Goal: Task Accomplishment & Management: Complete application form

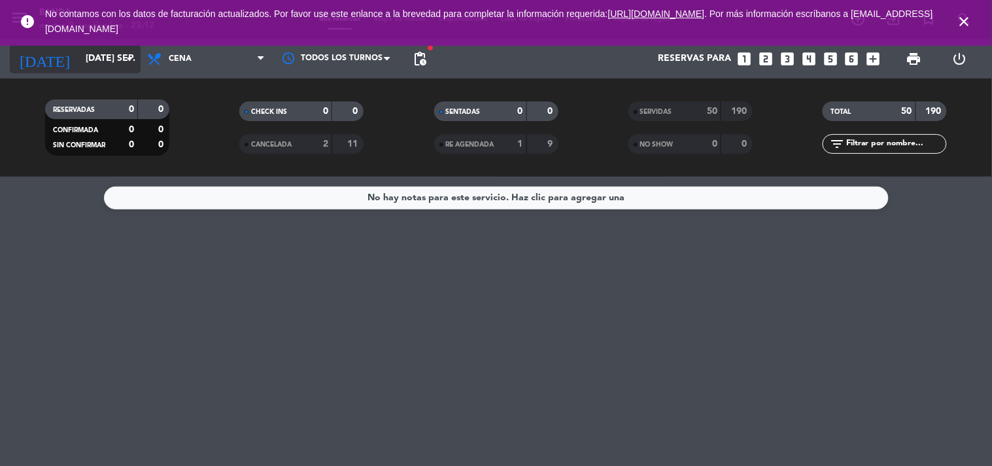
click at [109, 63] on input "[DATE] sep." at bounding box center [141, 59] width 124 height 24
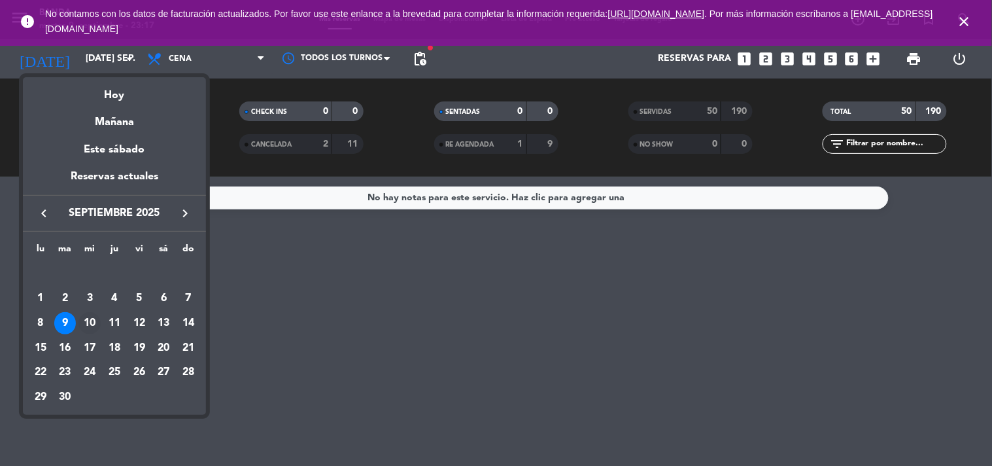
click at [83, 314] on div "10" at bounding box center [89, 323] width 22 height 22
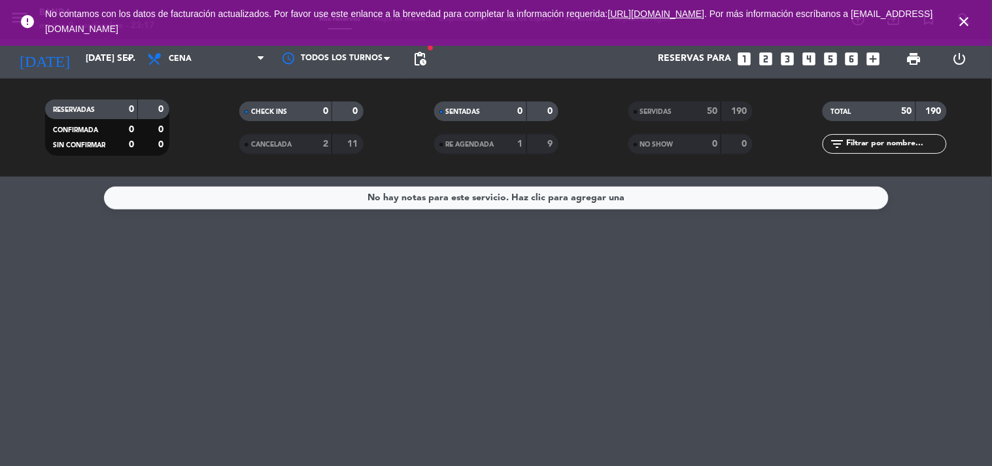
type input "mié. [DATE]"
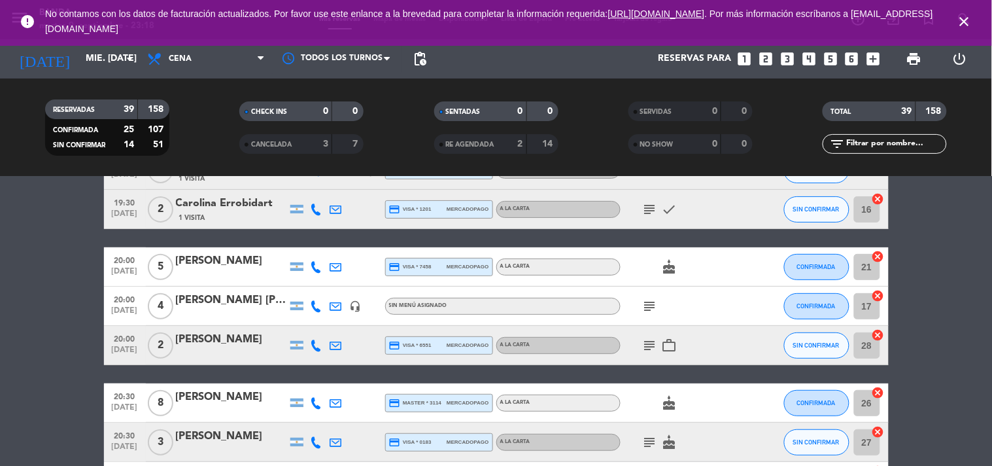
scroll to position [87, 0]
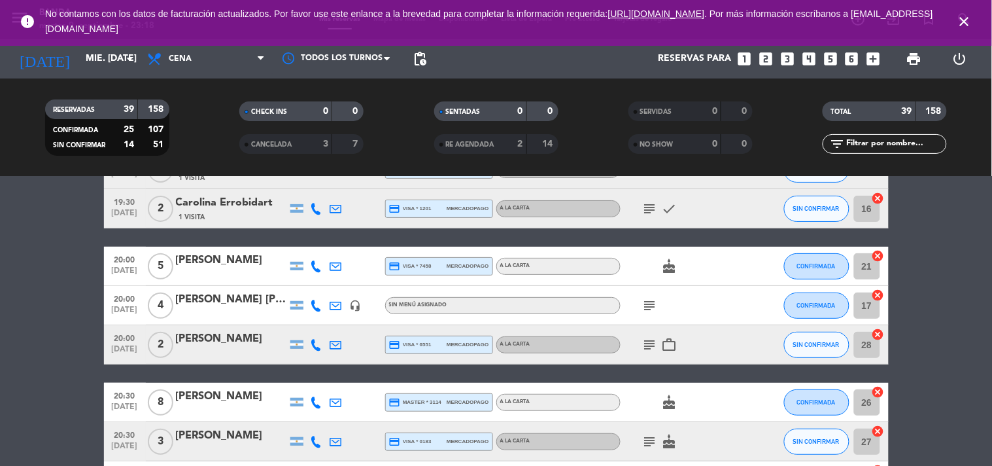
click at [770, 62] on icon "looks_two" at bounding box center [765, 58] width 17 height 17
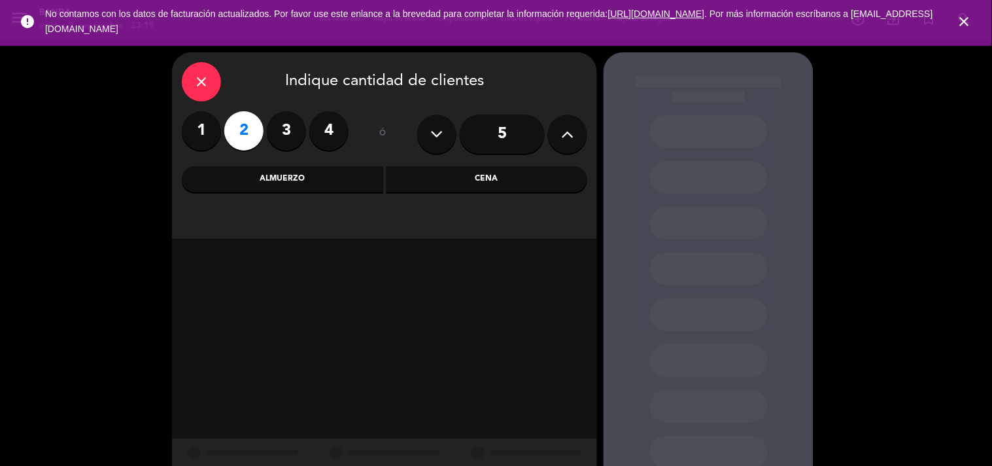
click at [441, 184] on div "Cena" at bounding box center [486, 179] width 201 height 26
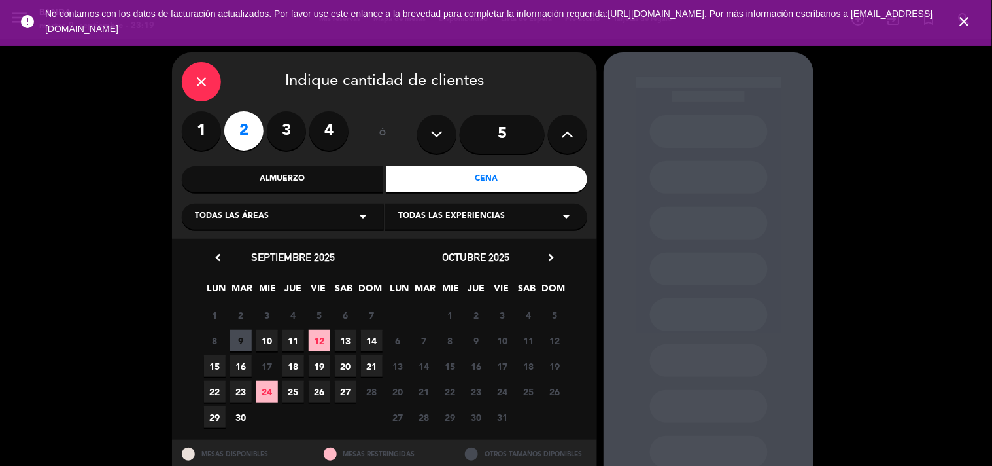
click at [271, 345] on span "10" at bounding box center [267, 341] width 22 height 22
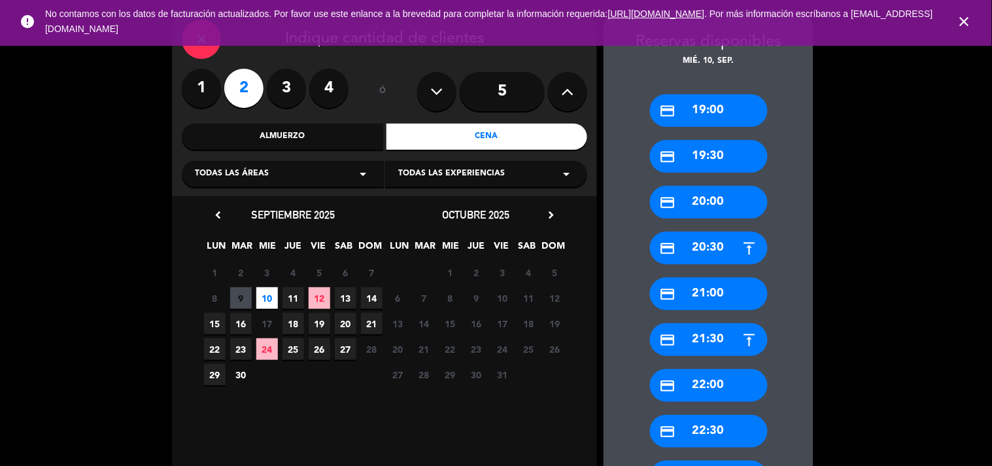
click at [715, 199] on div "credit_card 20:00" at bounding box center [709, 202] width 118 height 33
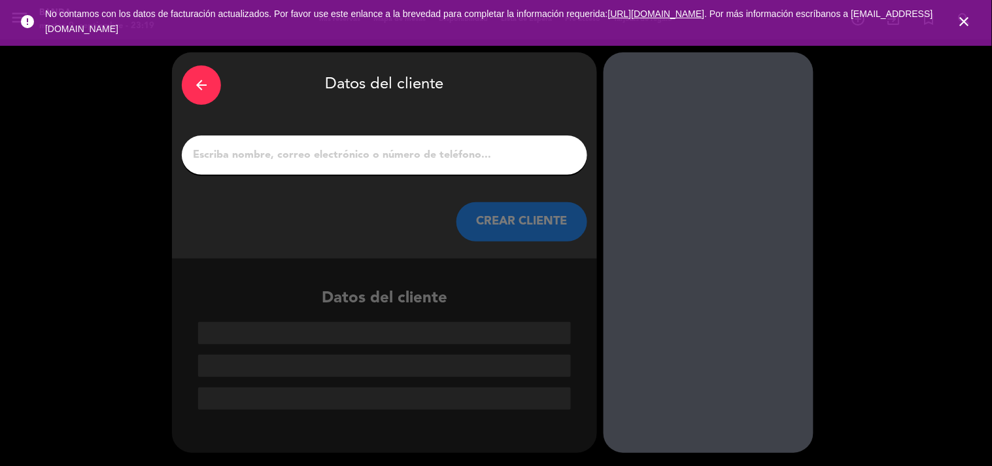
scroll to position [0, 0]
click at [475, 158] on input "1" at bounding box center [385, 155] width 386 height 18
paste input "[PERSON_NAME]"
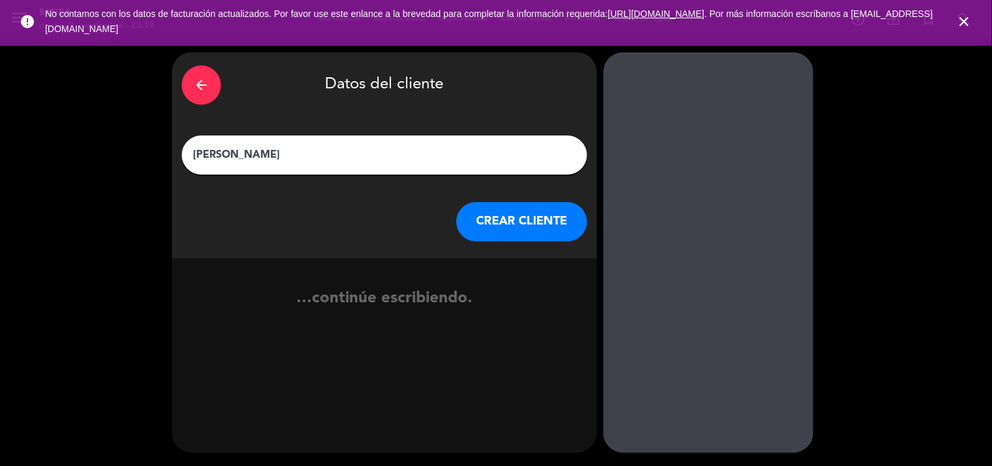
type input "[PERSON_NAME]"
click at [510, 212] on button "CREAR CLIENTE" at bounding box center [521, 221] width 131 height 39
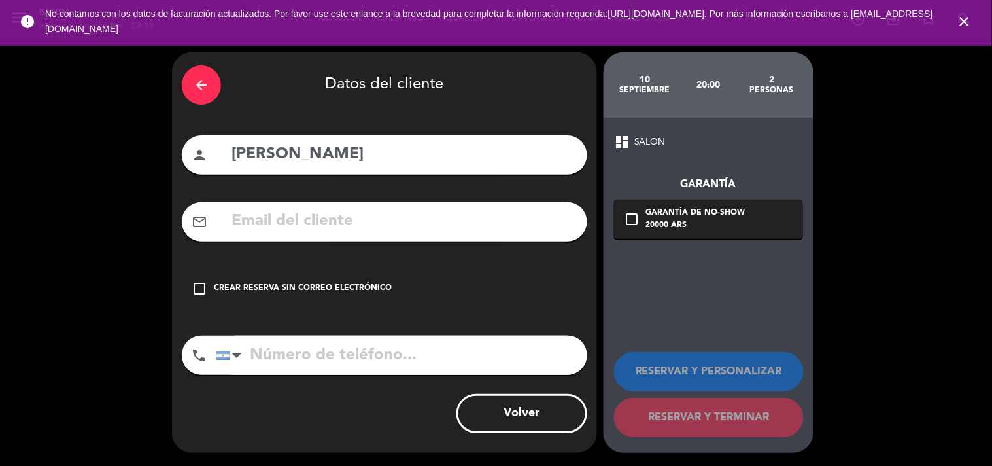
click at [369, 282] on div "Crear reserva sin correo electrónico" at bounding box center [303, 288] width 178 height 13
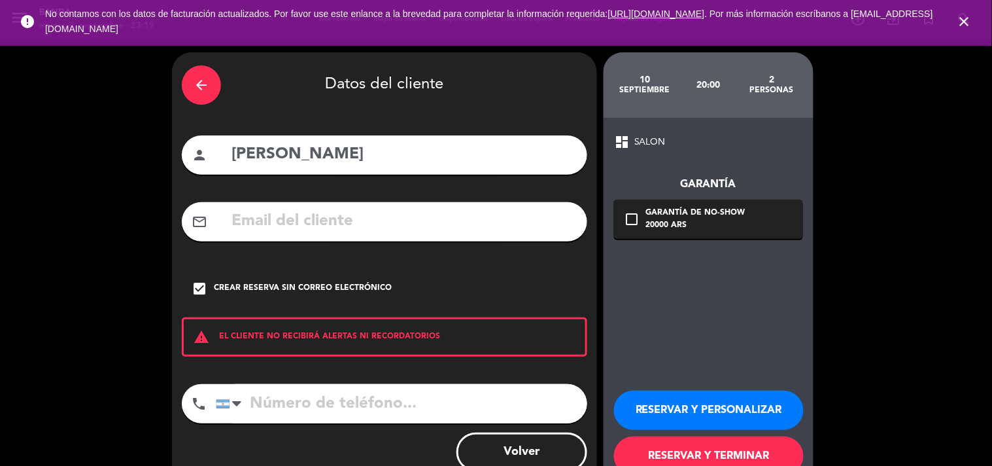
click at [715, 415] on button "RESERVAR Y PERSONALIZAR" at bounding box center [709, 409] width 190 height 39
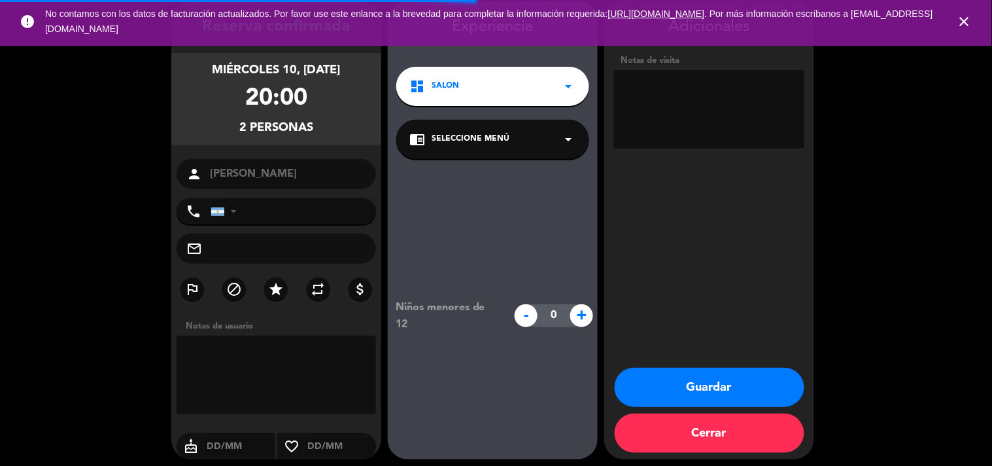
scroll to position [52, 0]
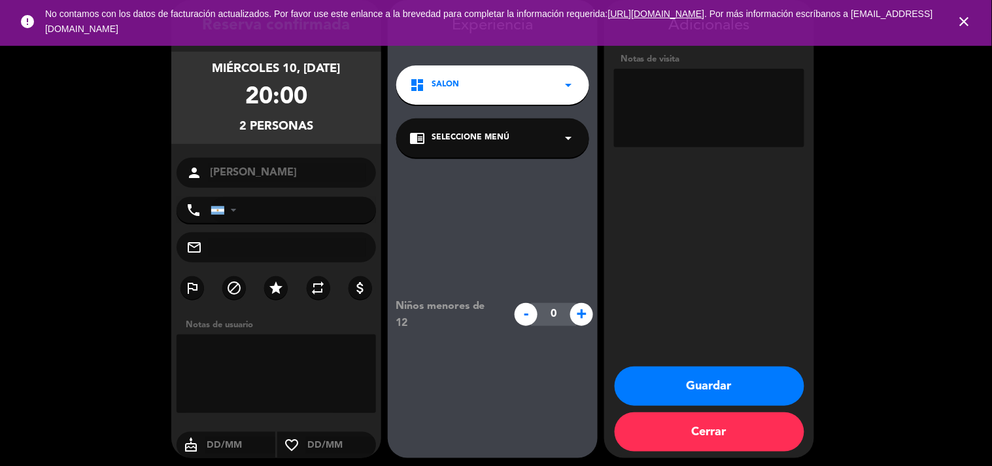
click at [693, 111] on textarea at bounding box center [709, 108] width 190 height 78
paste textarea "3SAT68I3"
type textarea "BIG BOX: 3SAT68I3"
click at [703, 392] on button "Guardar" at bounding box center [710, 385] width 190 height 39
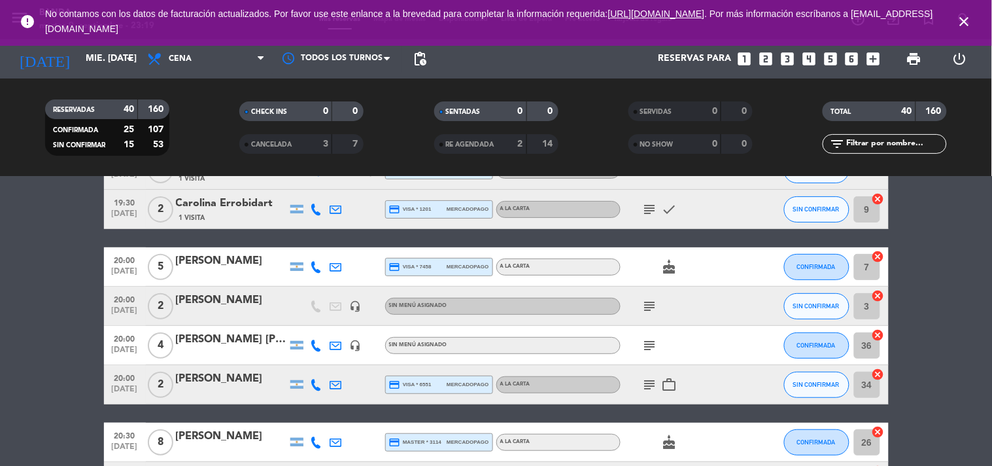
scroll to position [98, 0]
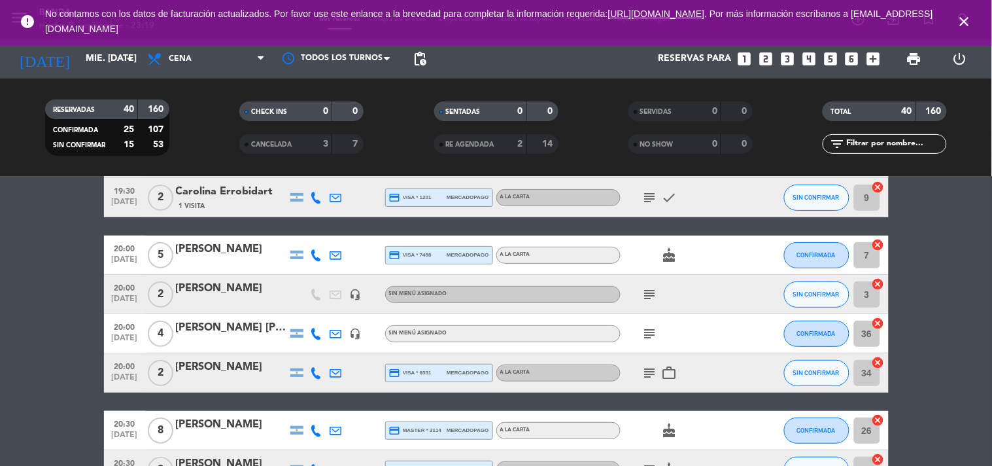
click at [766, 60] on icon "looks_two" at bounding box center [765, 58] width 17 height 17
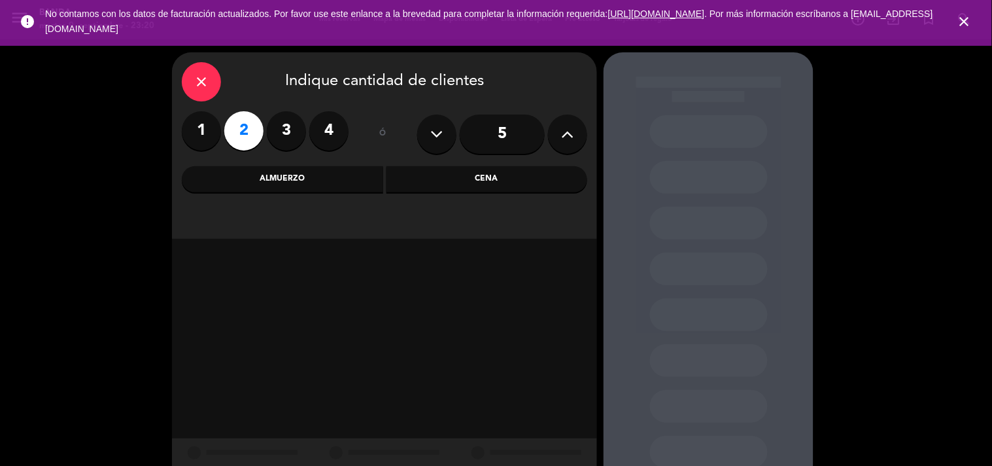
click at [476, 184] on div "Cena" at bounding box center [486, 179] width 201 height 26
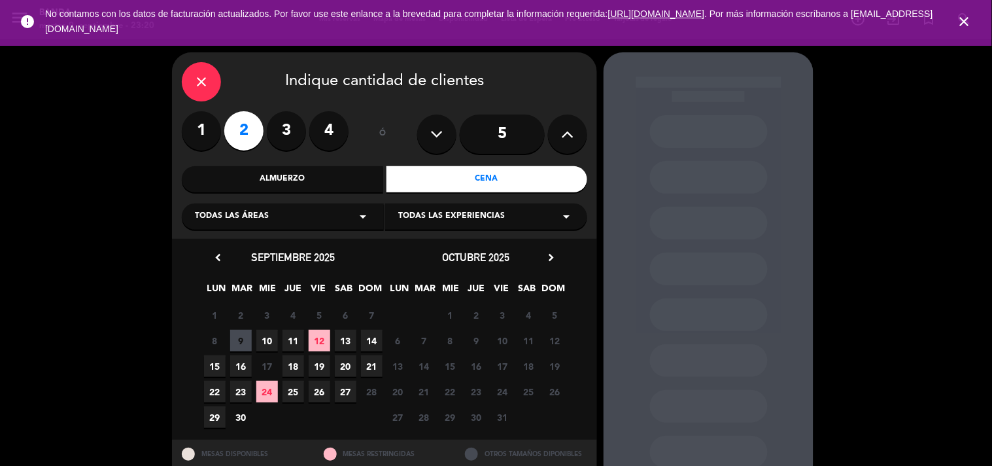
click at [260, 335] on span "10" at bounding box center [267, 341] width 22 height 22
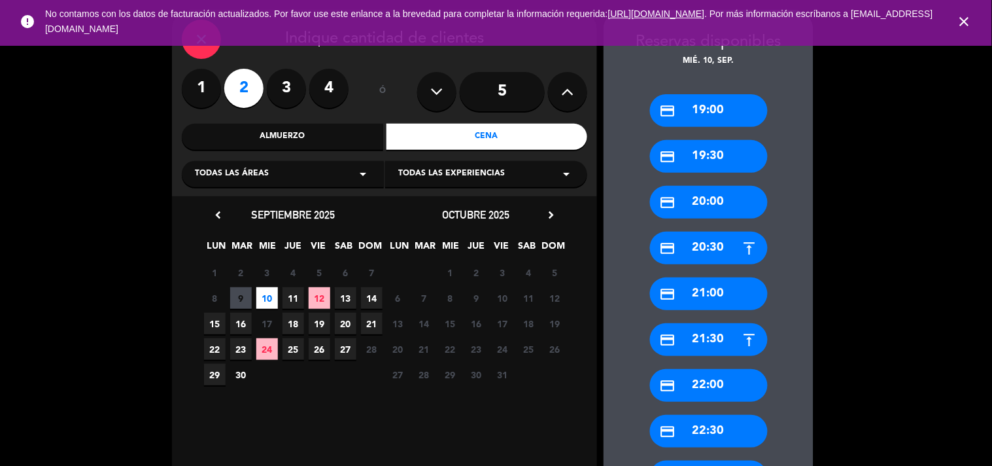
click at [702, 197] on div "credit_card 20:00" at bounding box center [709, 202] width 118 height 33
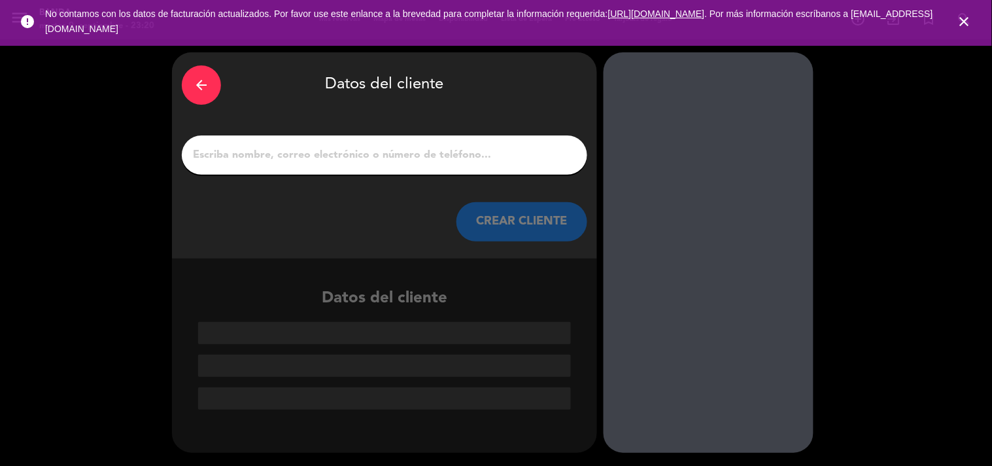
click at [546, 140] on div at bounding box center [384, 154] width 405 height 39
click at [518, 157] on input "1" at bounding box center [385, 155] width 386 height 18
paste input "[PERSON_NAME]"
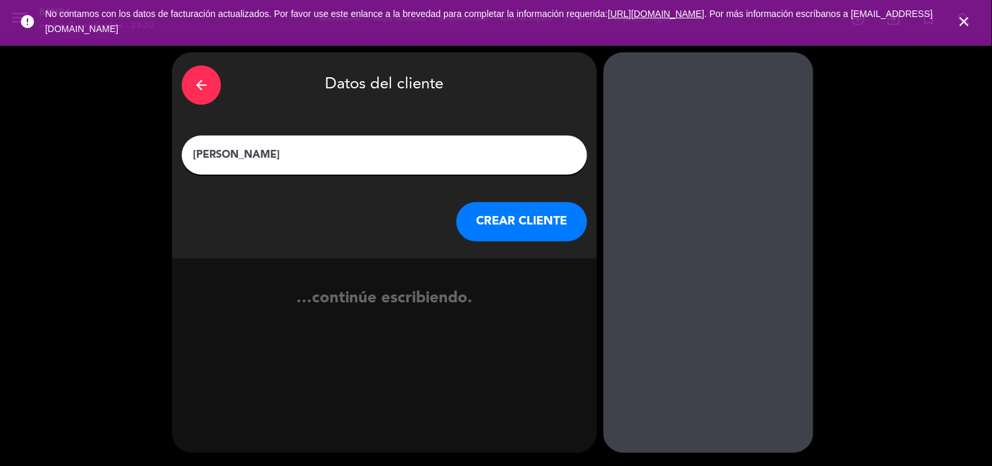
type input "[PERSON_NAME]"
click at [520, 216] on button "CREAR CLIENTE" at bounding box center [521, 221] width 131 height 39
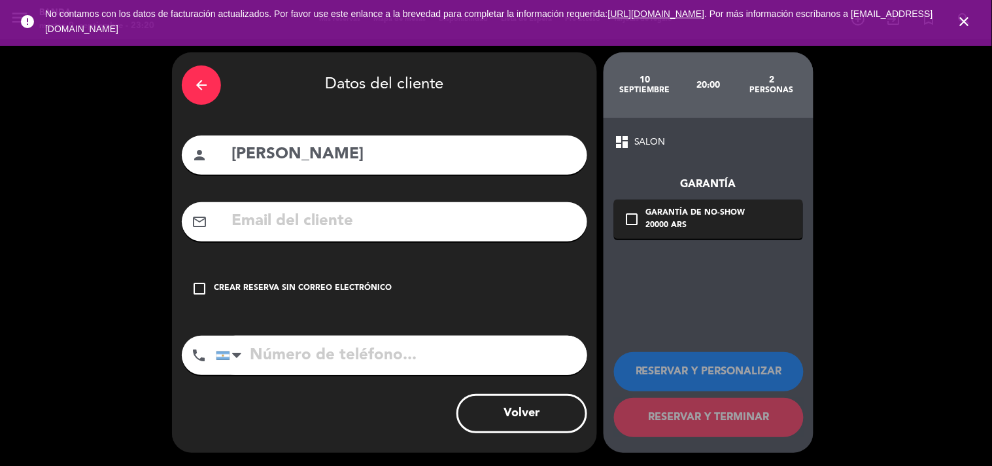
click at [376, 282] on div "Crear reserva sin correo electrónico" at bounding box center [303, 288] width 178 height 13
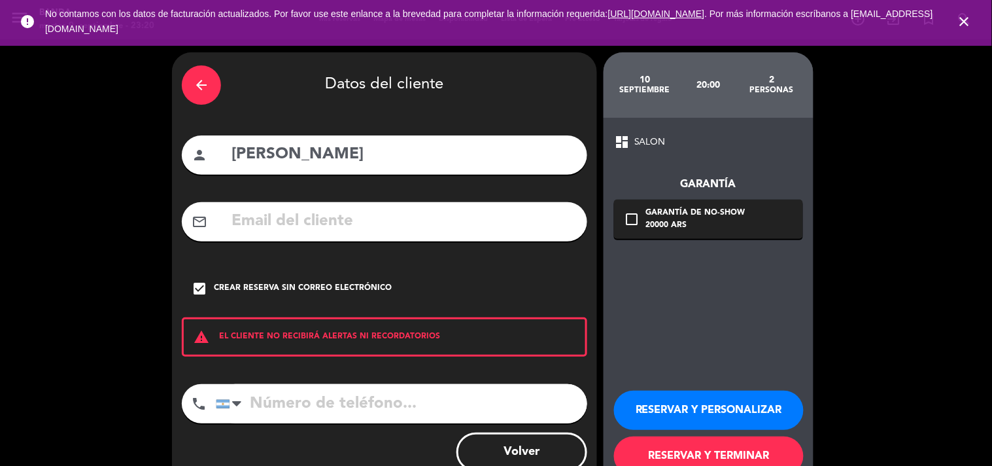
click at [630, 405] on button "RESERVAR Y PERSONALIZAR" at bounding box center [709, 409] width 190 height 39
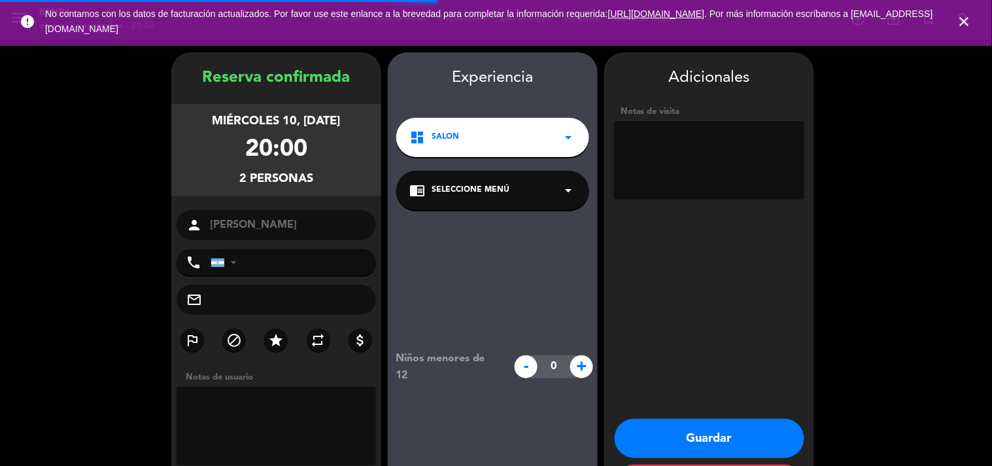
scroll to position [52, 0]
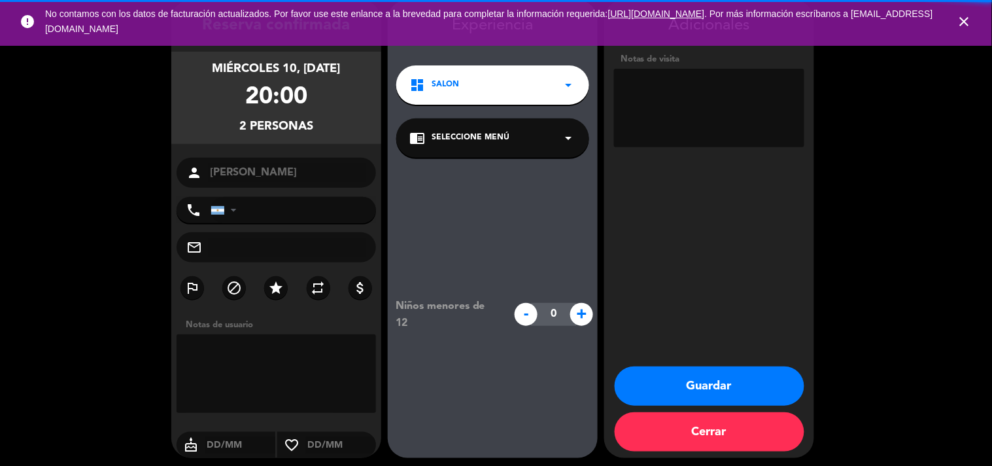
click at [704, 131] on textarea at bounding box center [709, 108] width 190 height 78
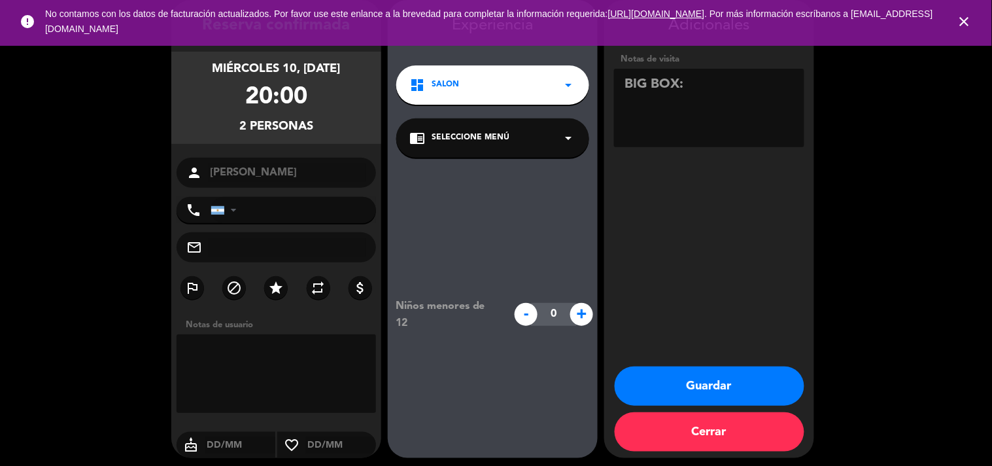
paste textarea "FKEKQG5B"
type textarea "BIG BOX: FKEKQG5B"
click at [720, 371] on button "Guardar" at bounding box center [710, 385] width 190 height 39
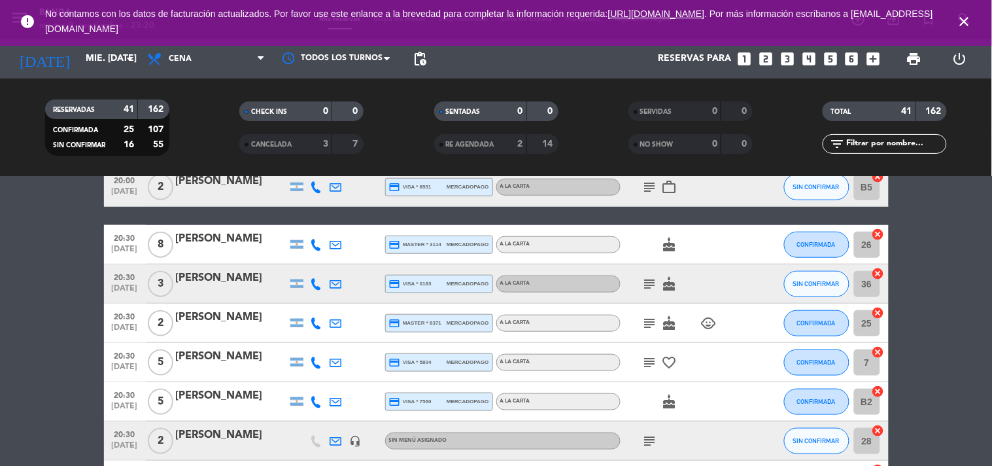
scroll to position [321, 0]
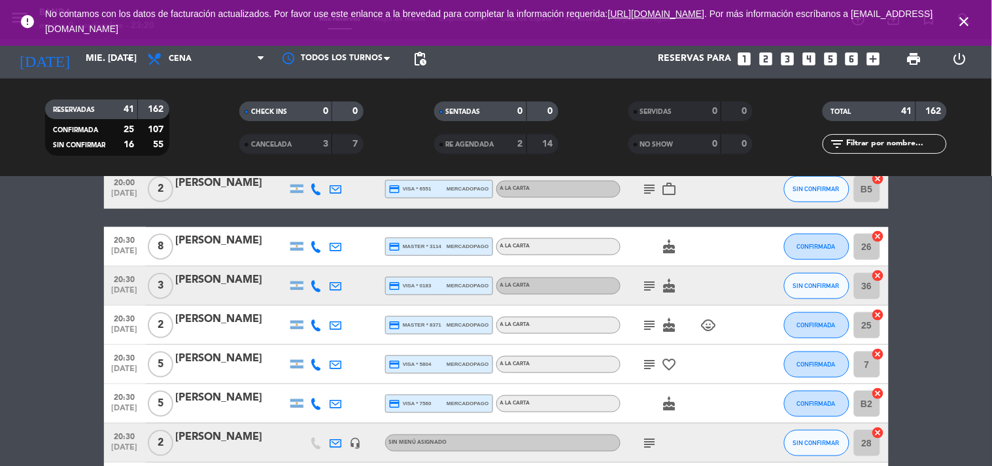
click at [763, 59] on icon "looks_two" at bounding box center [765, 58] width 17 height 17
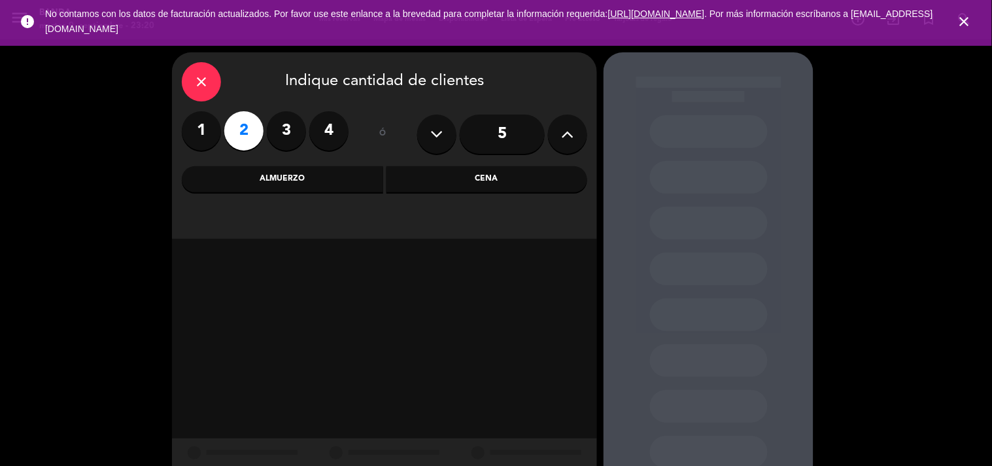
click at [447, 177] on div "Cena" at bounding box center [486, 179] width 201 height 26
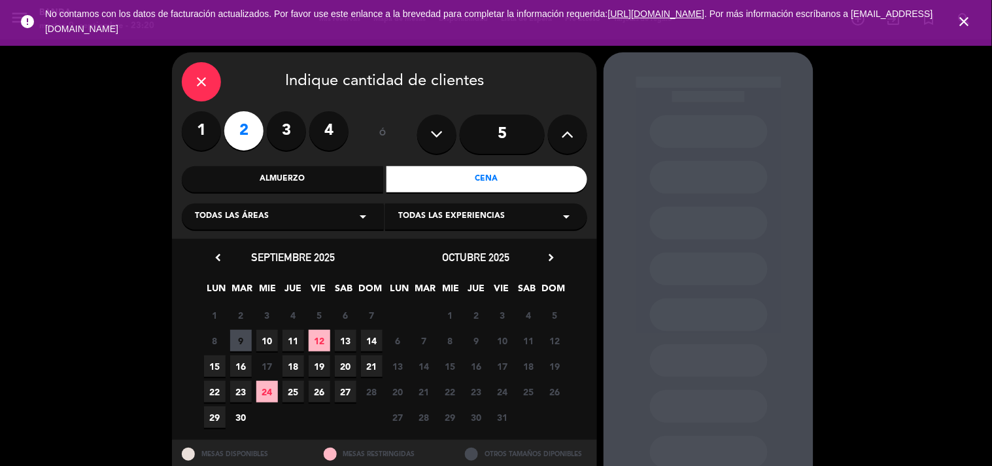
click at [269, 345] on span "10" at bounding box center [267, 341] width 22 height 22
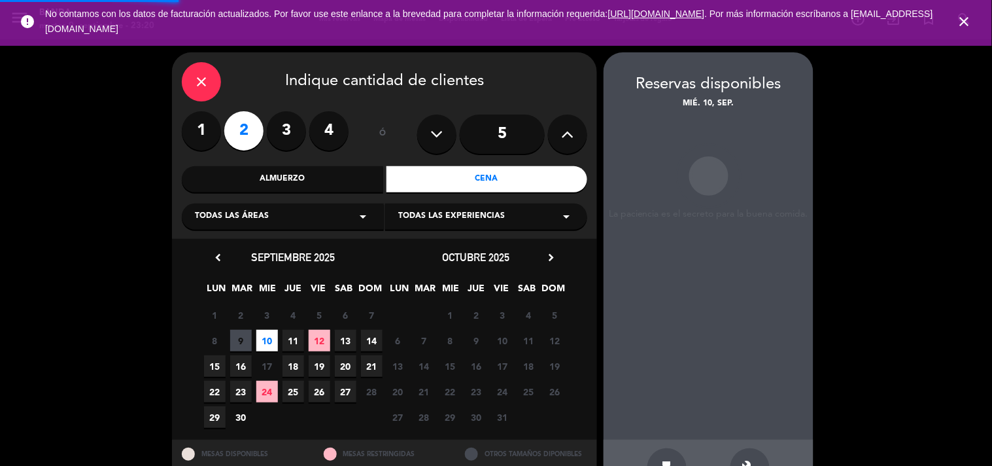
scroll to position [42, 0]
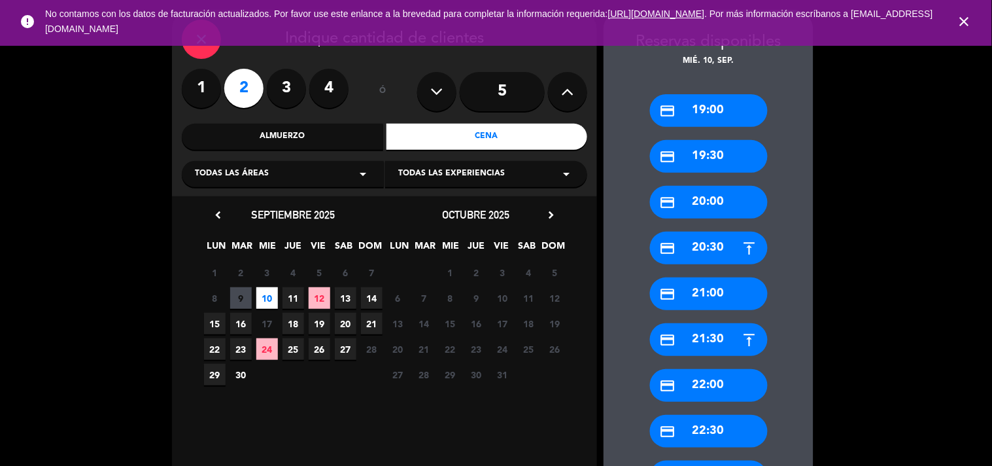
click at [703, 255] on div "credit_card 20:30" at bounding box center [709, 247] width 118 height 33
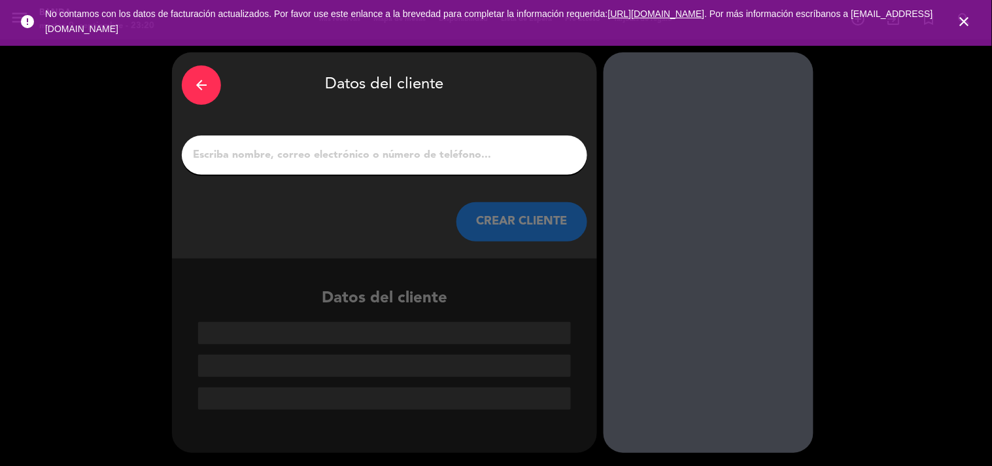
paste input "[PERSON_NAME]"
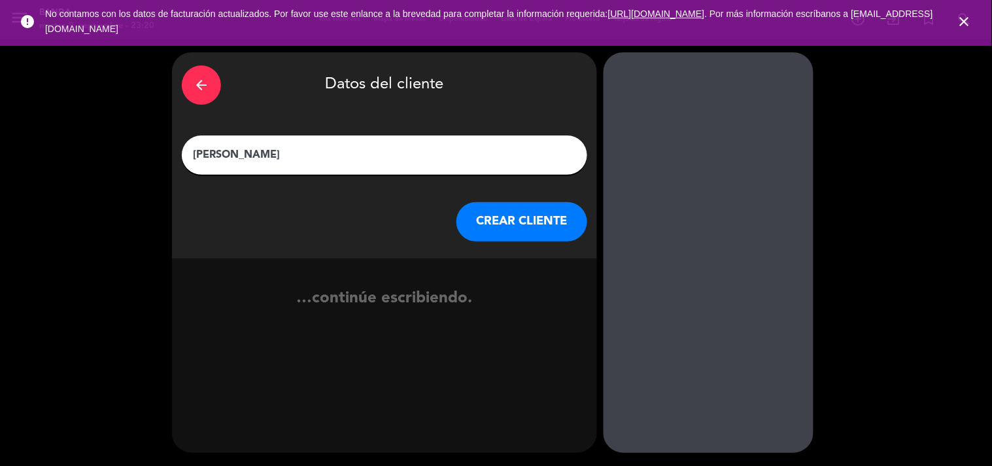
type input "[PERSON_NAME]"
click at [520, 226] on button "CREAR CLIENTE" at bounding box center [521, 221] width 131 height 39
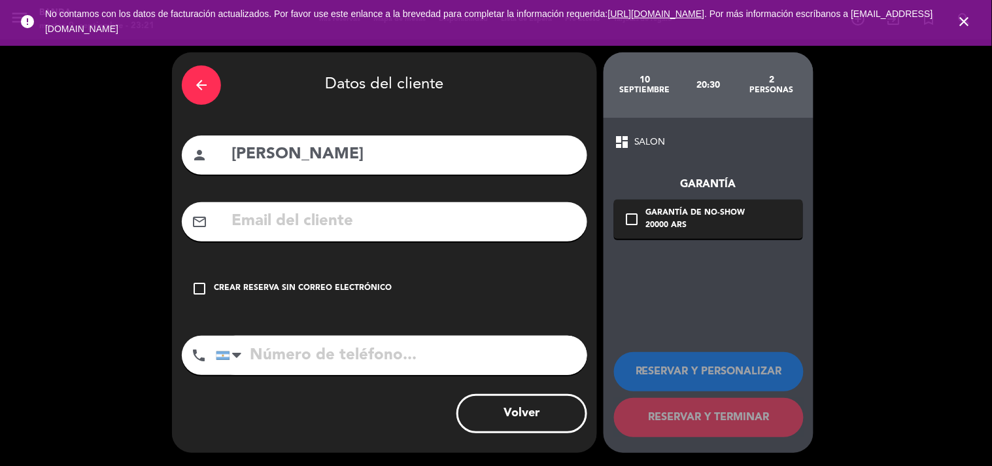
click at [388, 284] on div "check_box_outline_blank Crear reserva sin correo electrónico" at bounding box center [384, 288] width 405 height 39
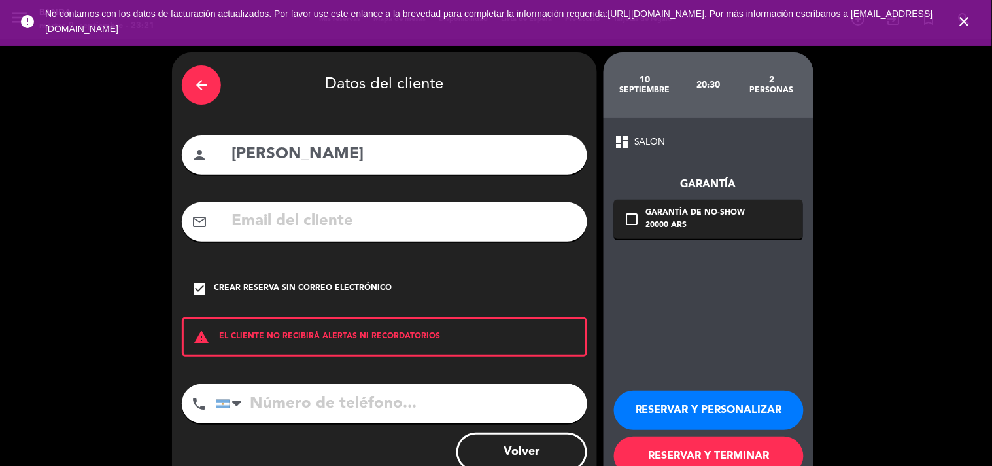
click at [678, 401] on button "RESERVAR Y PERSONALIZAR" at bounding box center [709, 409] width 190 height 39
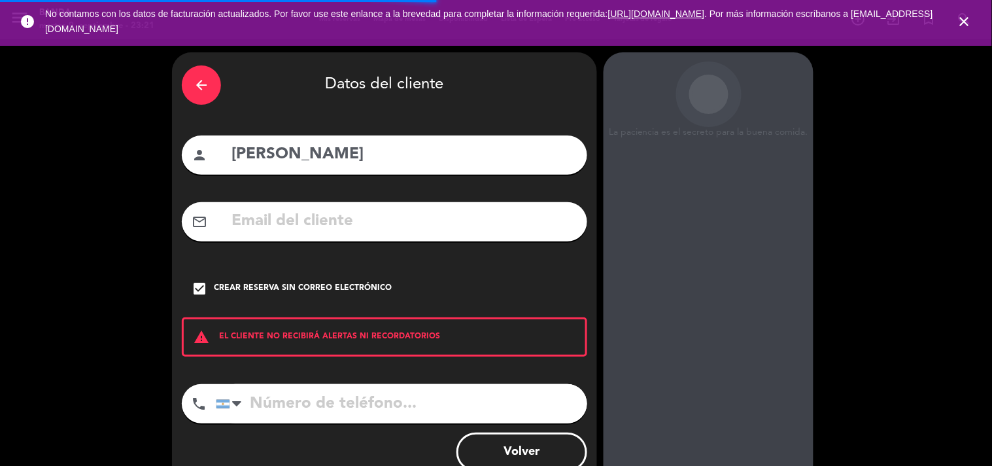
scroll to position [52, 0]
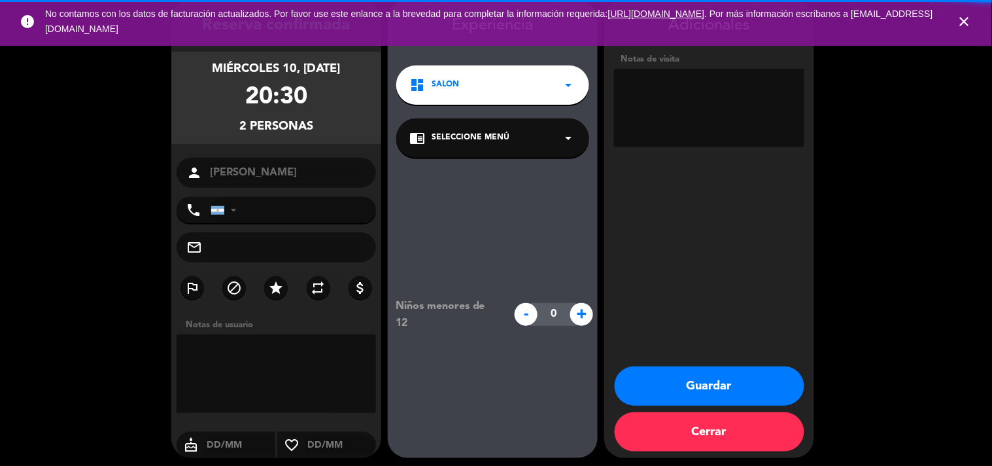
click at [689, 132] on textarea at bounding box center [709, 108] width 190 height 78
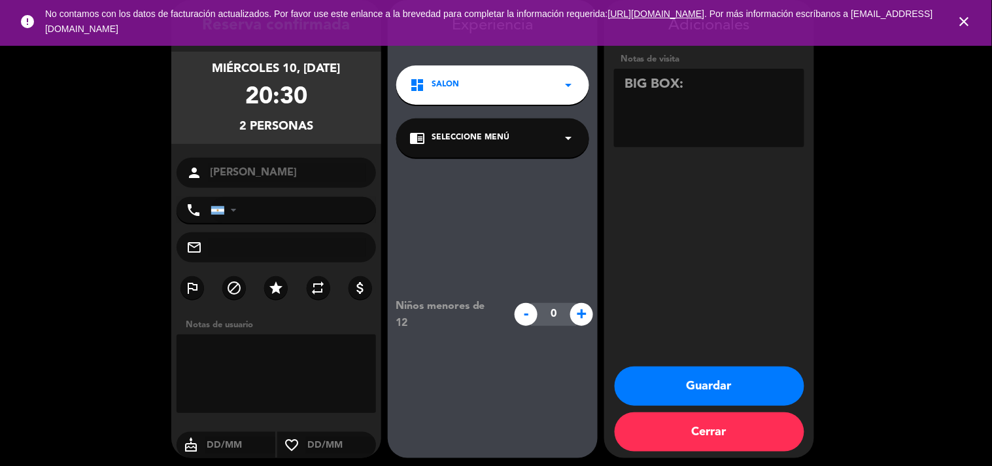
paste textarea "Código: 3CQC4MCZ"
click at [744, 79] on textarea at bounding box center [709, 108] width 190 height 78
type textarea "BIG BOX: 3CQC4MCZ"
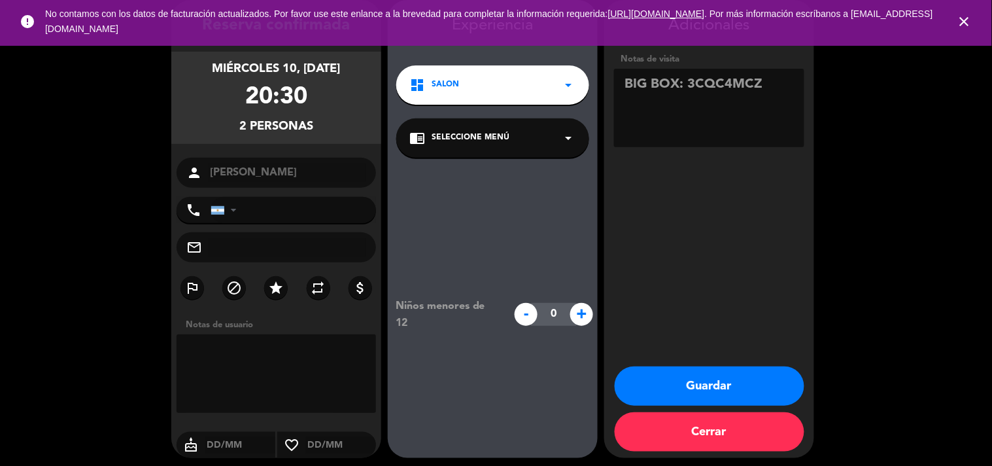
click at [637, 377] on button "Guardar" at bounding box center [710, 385] width 190 height 39
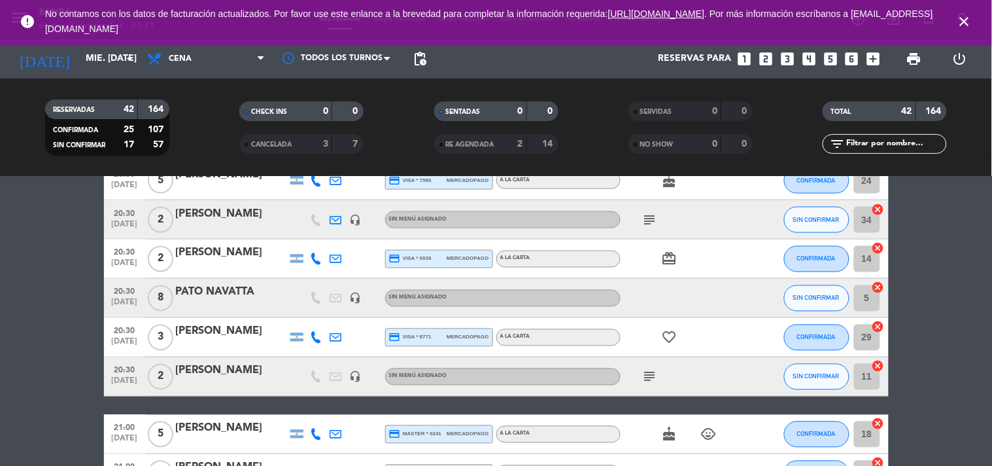
scroll to position [584, 0]
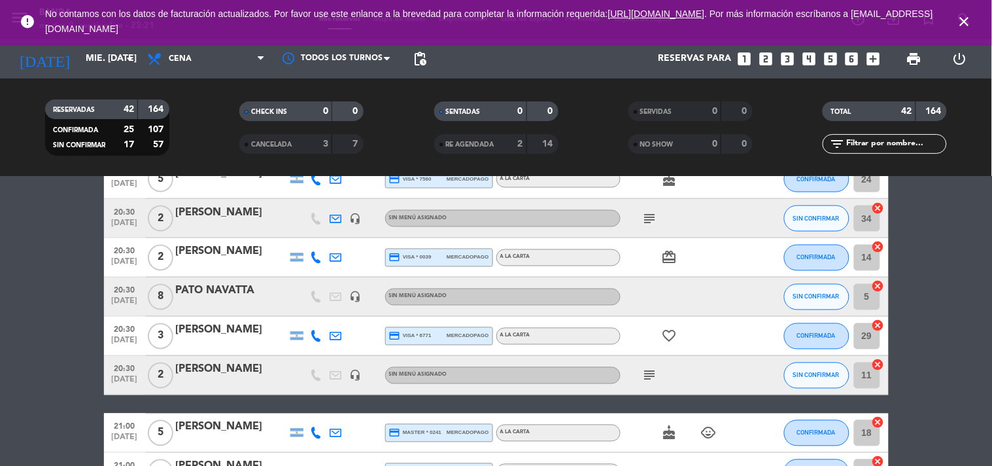
click at [768, 53] on icon "looks_two" at bounding box center [765, 58] width 17 height 17
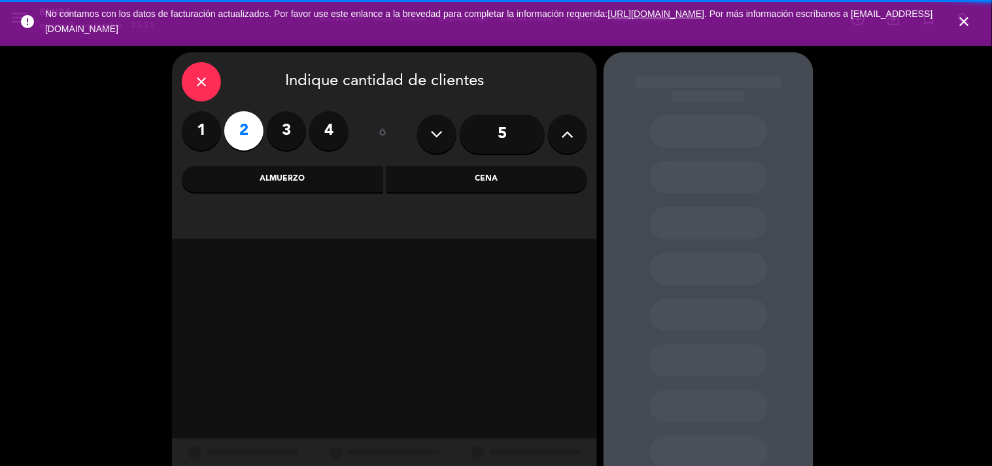
click at [476, 171] on div "Cena" at bounding box center [486, 179] width 201 height 26
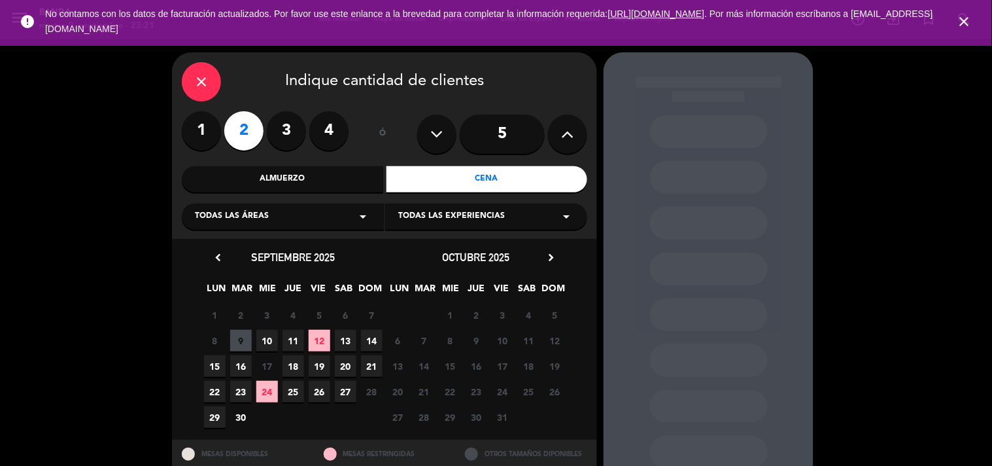
click at [265, 335] on span "10" at bounding box center [267, 341] width 22 height 22
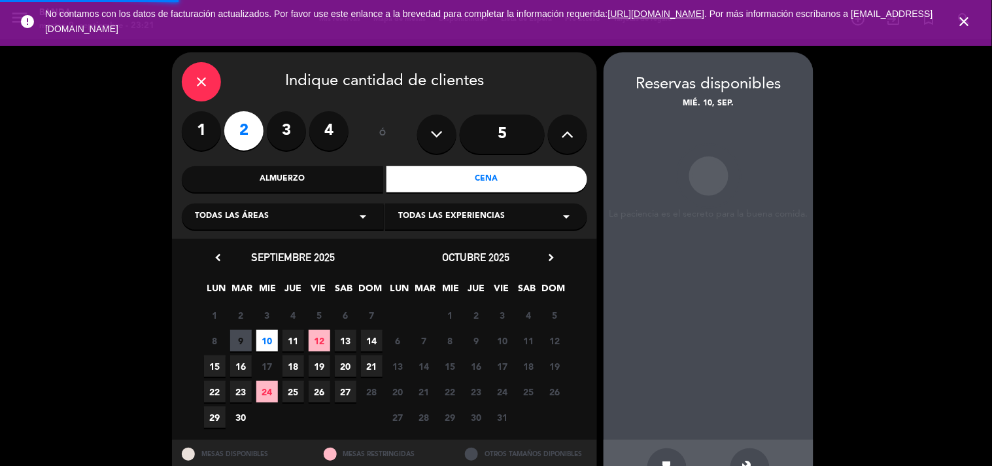
scroll to position [42, 0]
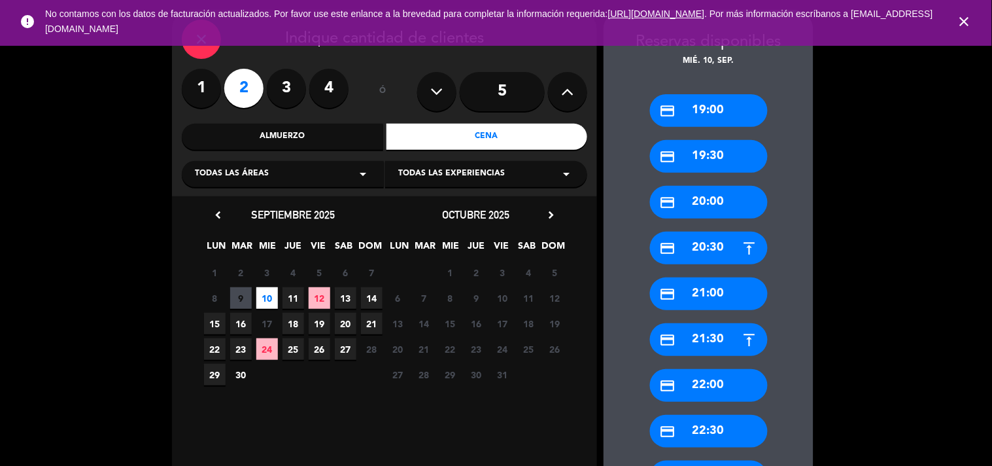
click at [709, 251] on div "credit_card 20:30" at bounding box center [709, 247] width 118 height 33
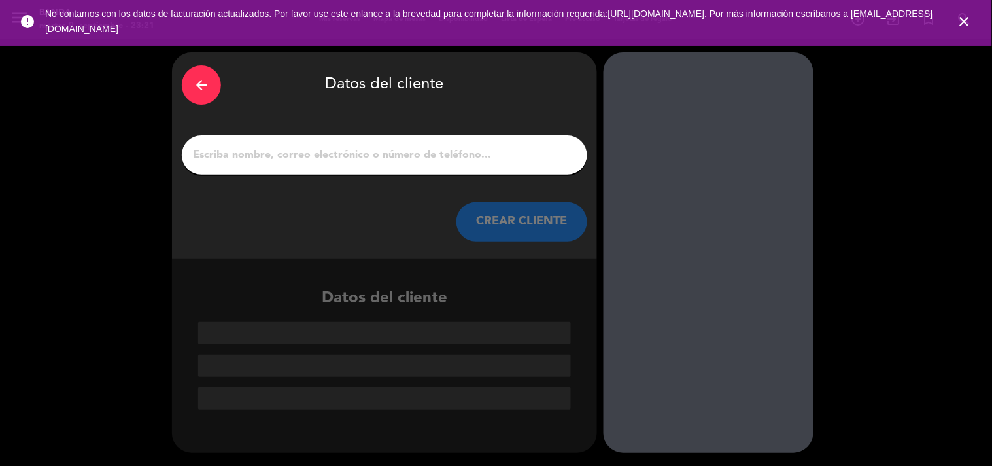
click at [478, 157] on input "1" at bounding box center [385, 155] width 386 height 18
paste input "[PERSON_NAME] -"
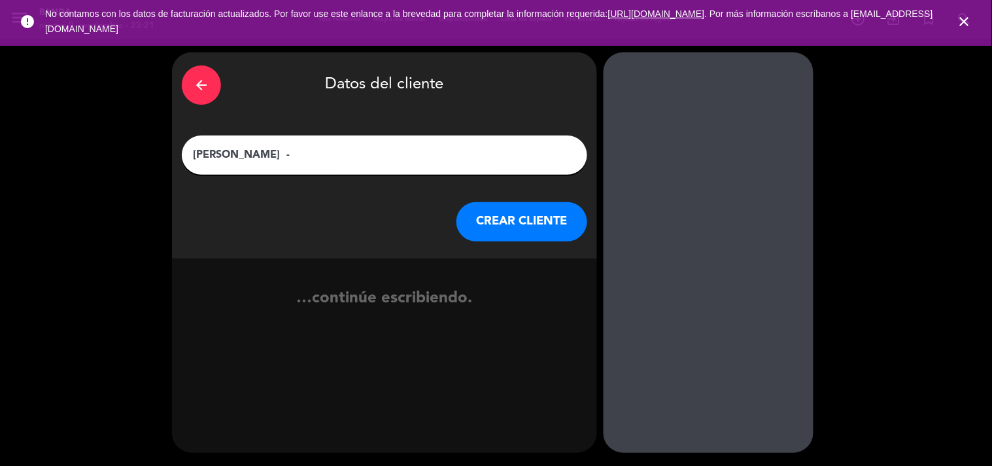
type input "[PERSON_NAME] -"
click at [505, 233] on button "CREAR CLIENTE" at bounding box center [521, 221] width 131 height 39
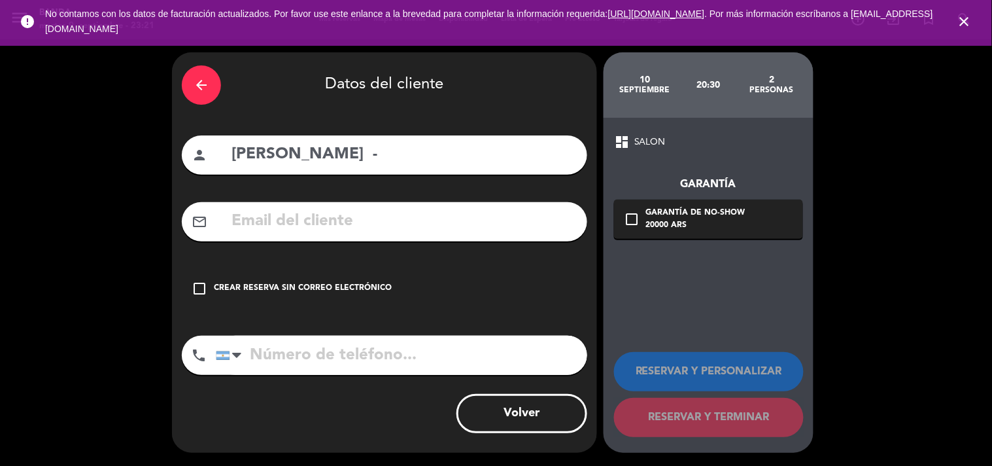
click at [375, 283] on div "Crear reserva sin correo electrónico" at bounding box center [303, 288] width 178 height 13
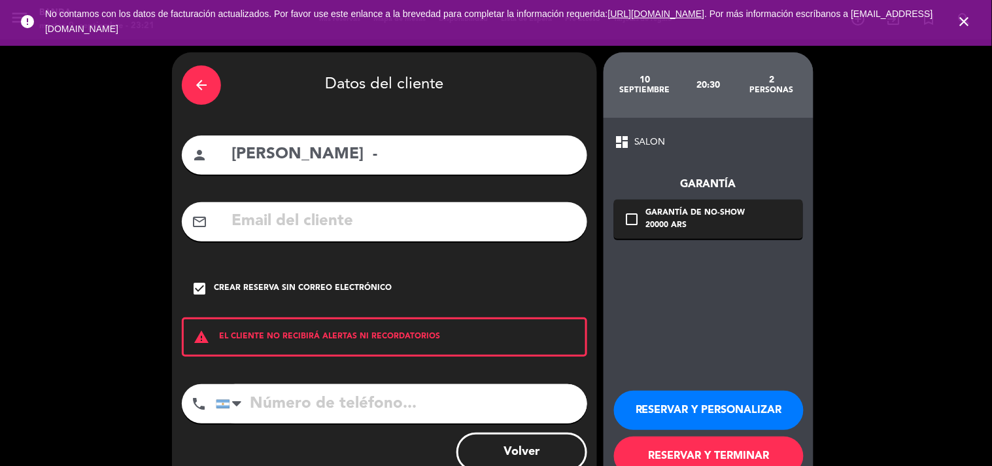
click at [651, 401] on button "RESERVAR Y PERSONALIZAR" at bounding box center [709, 409] width 190 height 39
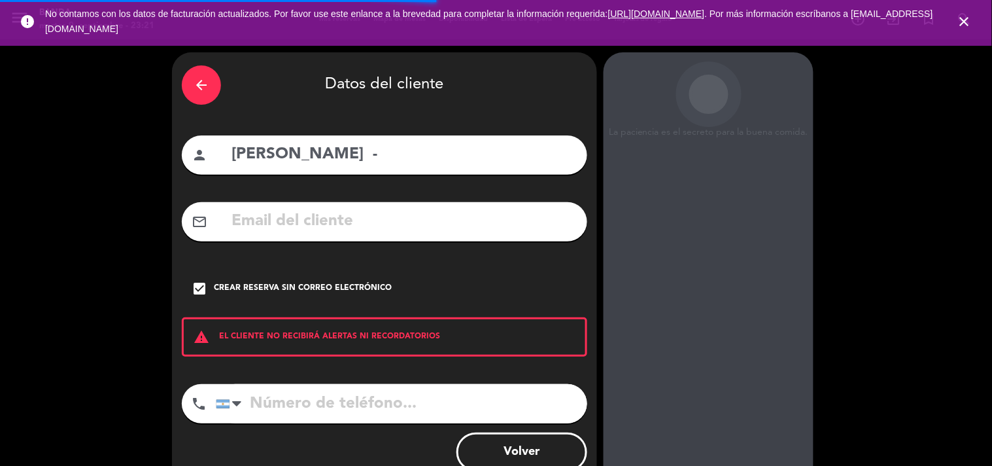
scroll to position [52, 0]
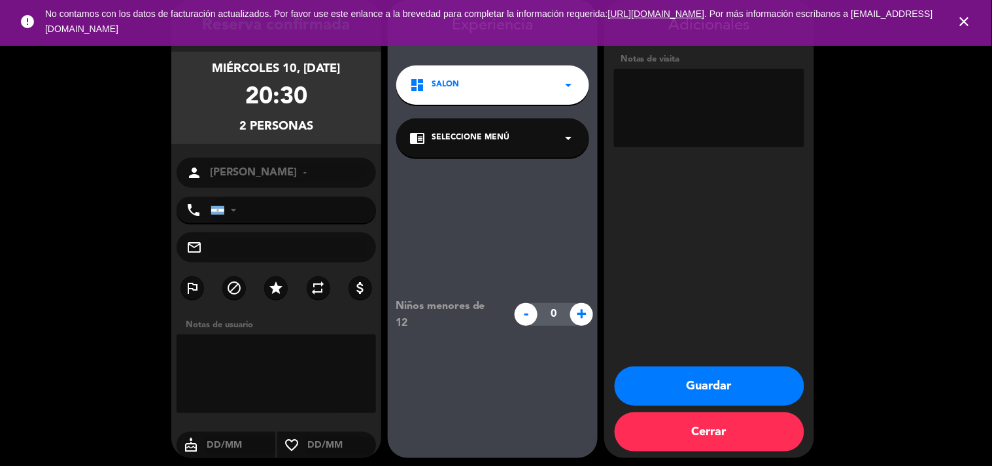
click at [702, 133] on textarea at bounding box center [709, 108] width 190 height 78
paste textarea "MU78I7JM"
type textarea "BIG BOX: MU78I7JM"
click at [740, 377] on button "Guardar" at bounding box center [710, 385] width 190 height 39
